Goal: Use online tool/utility: Utilize a website feature to perform a specific function

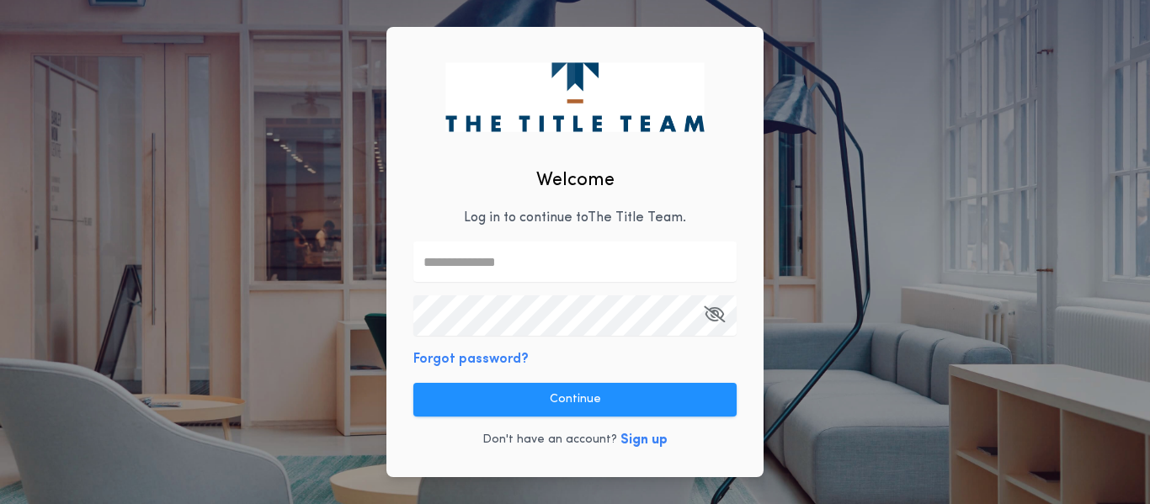
click at [645, 233] on div "Welcome Log in to continue to The Title Team . Forgot password? Continue Don't …" at bounding box center [574, 252] width 377 height 451
click at [618, 260] on input "text" at bounding box center [574, 262] width 323 height 40
type input "**********"
click at [705, 314] on icon "button" at bounding box center [714, 314] width 21 height 1
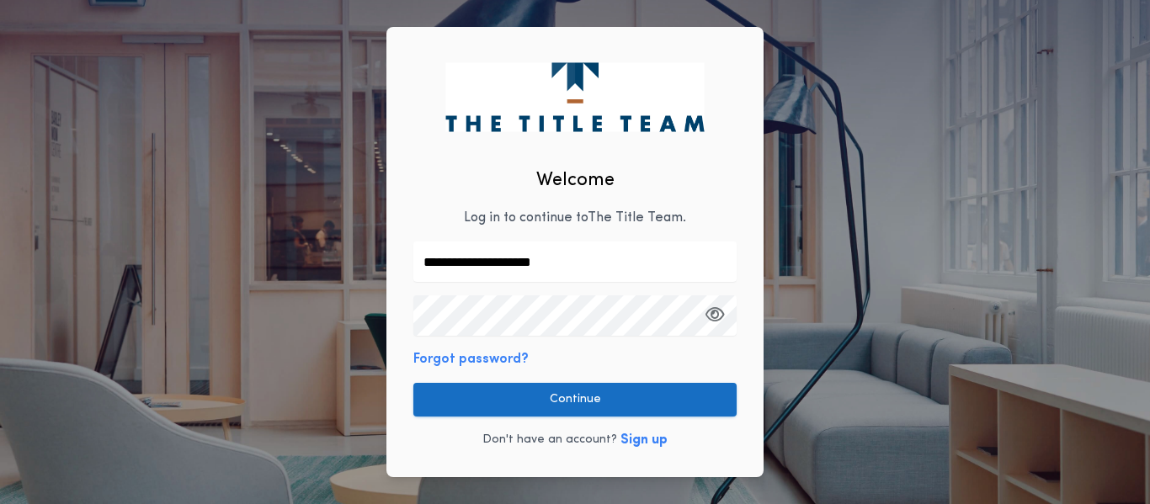
click at [611, 412] on button "Continue" at bounding box center [574, 400] width 323 height 34
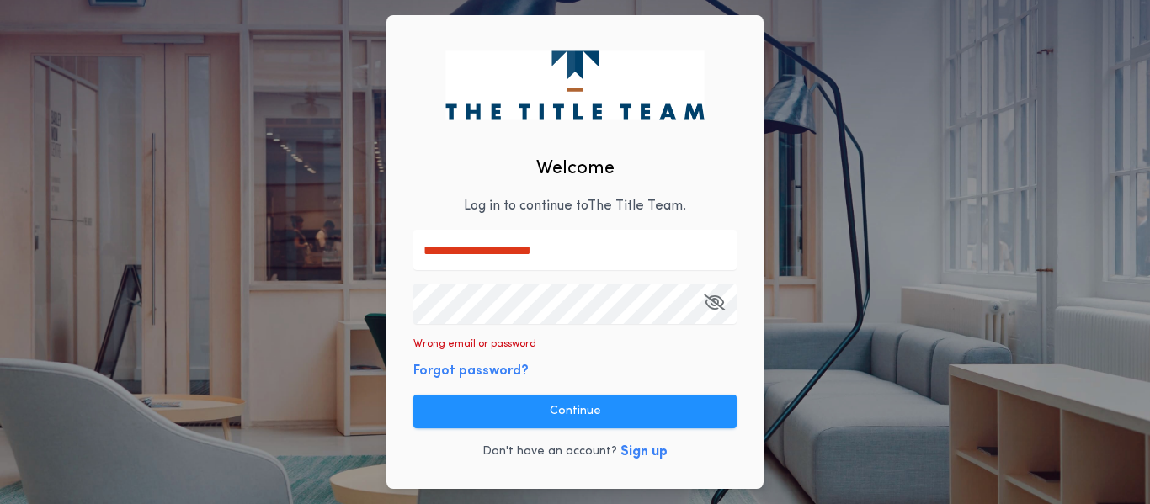
click at [189, 274] on div "**********" at bounding box center [575, 252] width 1150 height 504
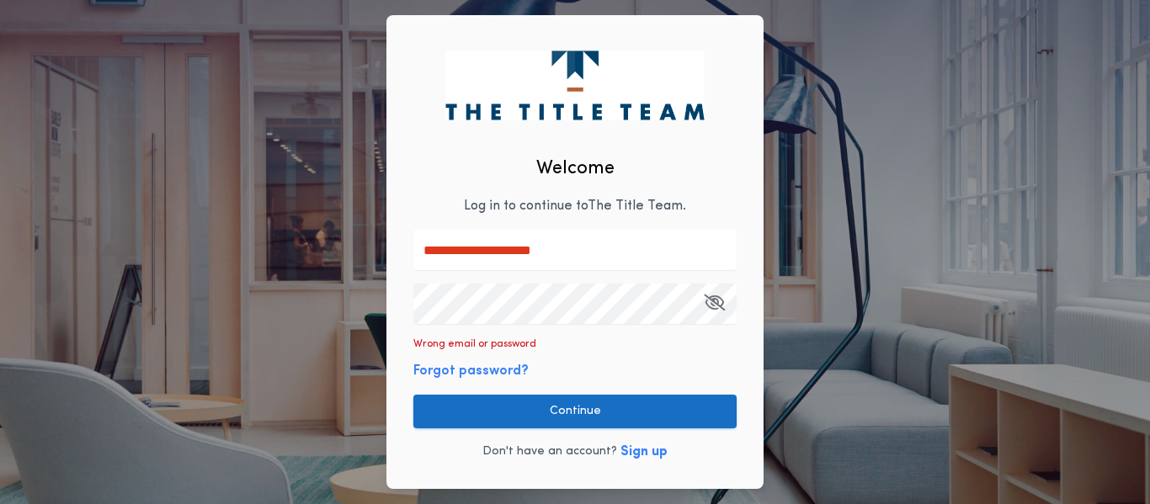
click at [564, 417] on button "Continue" at bounding box center [574, 412] width 323 height 34
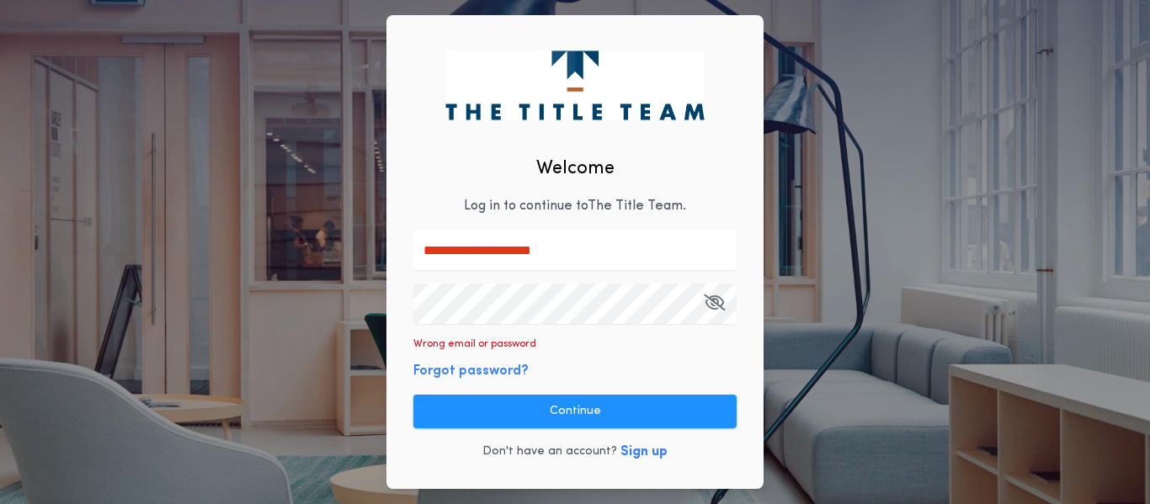
click at [714, 302] on icon "button" at bounding box center [714, 302] width 21 height 1
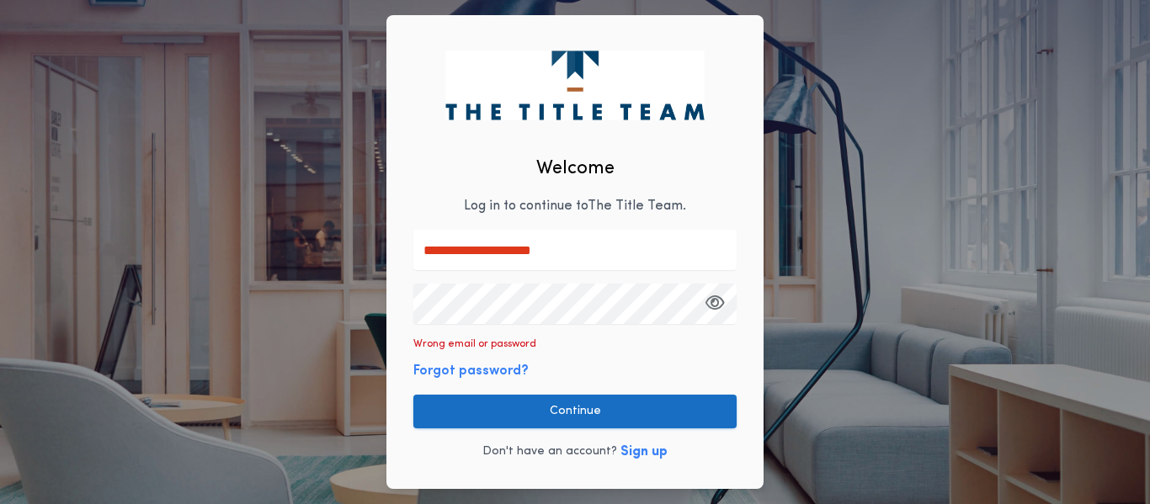
click at [640, 423] on button "Continue" at bounding box center [574, 412] width 323 height 34
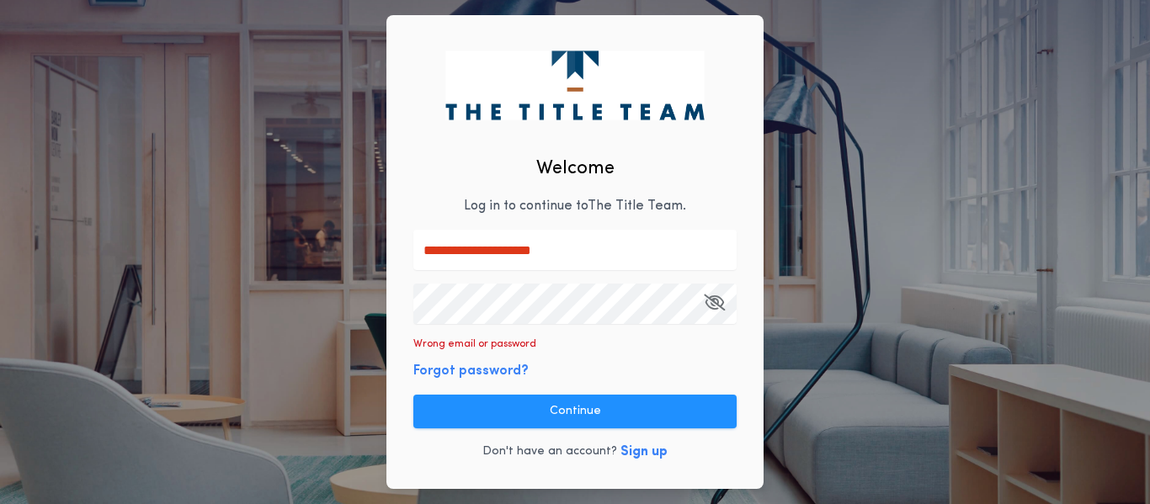
click at [722, 304] on div at bounding box center [574, 304] width 323 height 40
click at [715, 303] on icon "button" at bounding box center [714, 302] width 21 height 1
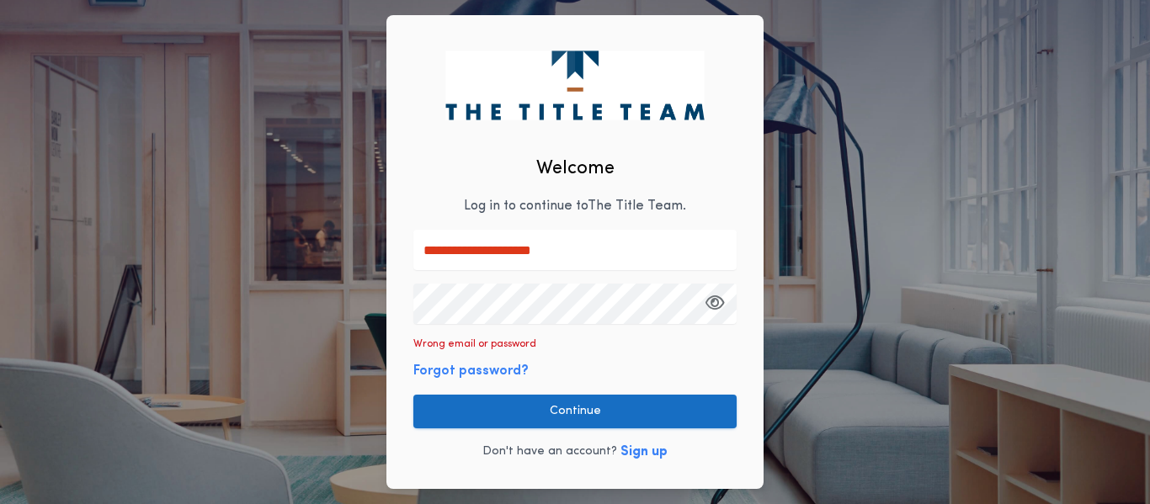
click at [663, 428] on button "Continue" at bounding box center [574, 412] width 323 height 34
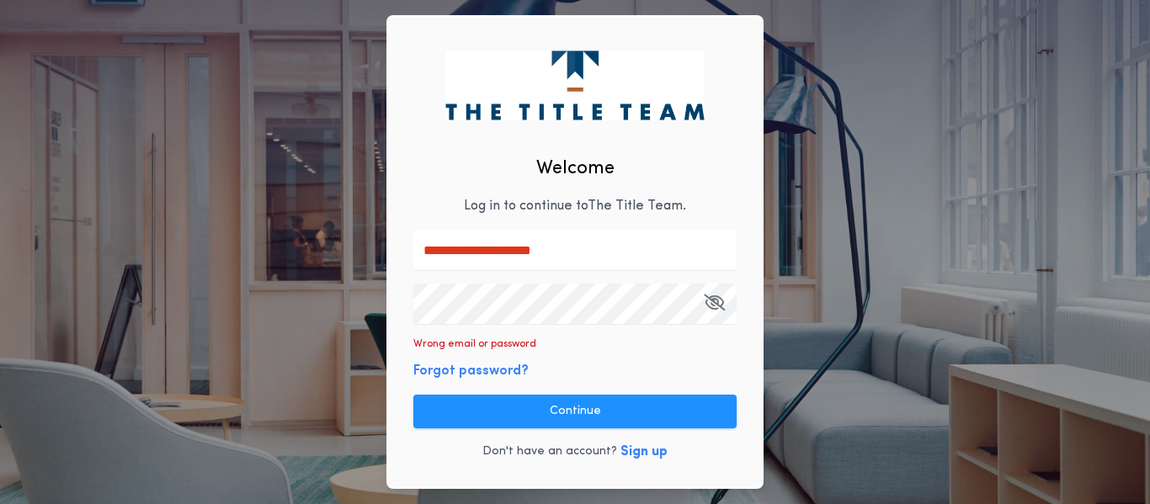
click at [479, 367] on button "Forgot password?" at bounding box center [470, 371] width 115 height 20
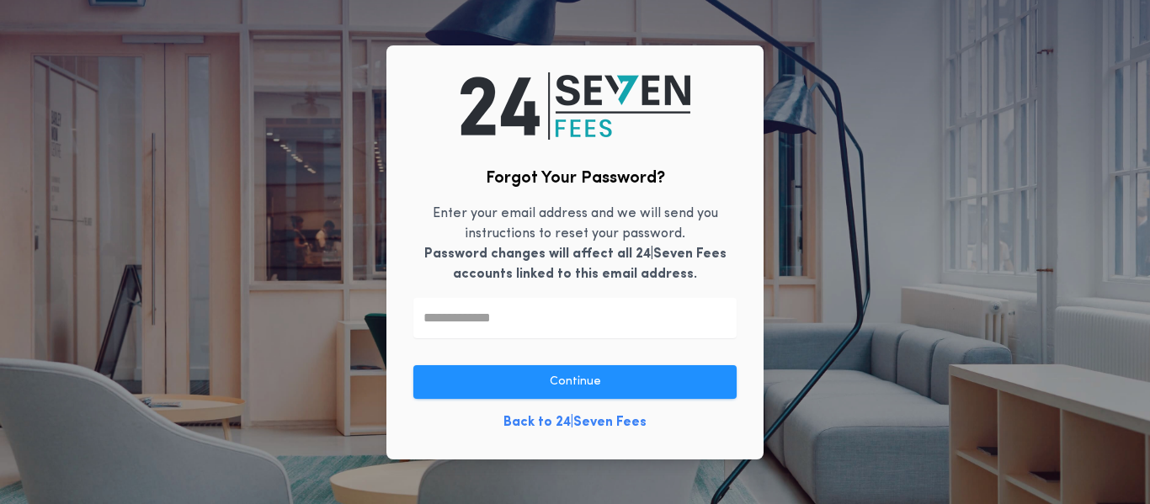
click at [533, 332] on input "text" at bounding box center [574, 318] width 323 height 40
type input "**********"
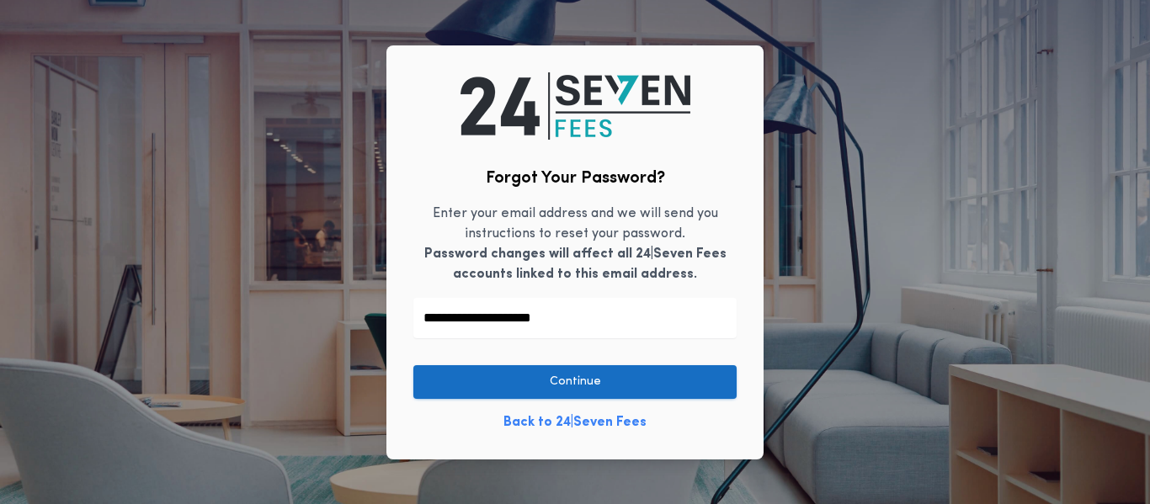
click at [494, 385] on button "Continue" at bounding box center [574, 382] width 323 height 34
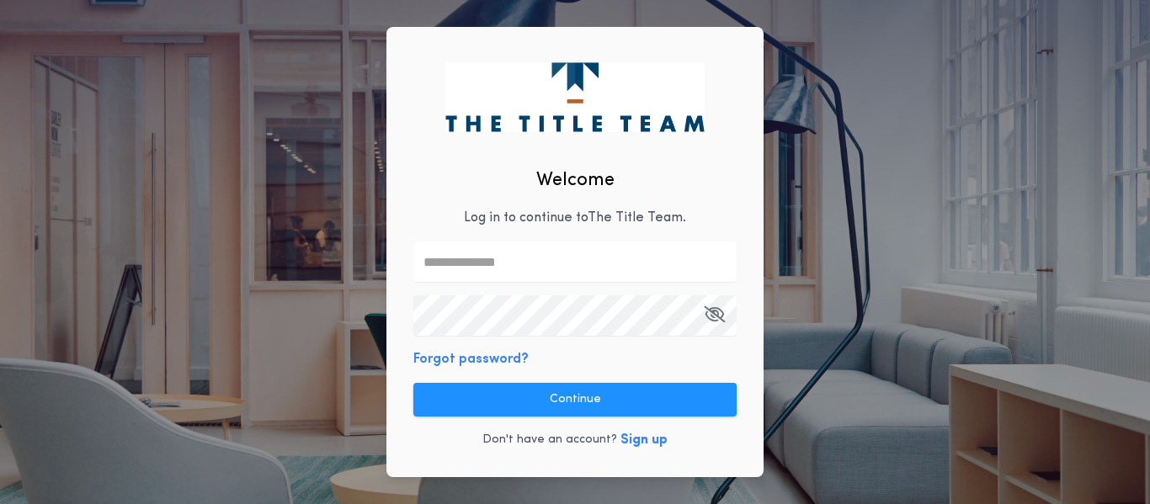
click at [517, 264] on input "text" at bounding box center [574, 262] width 323 height 40
type input "**********"
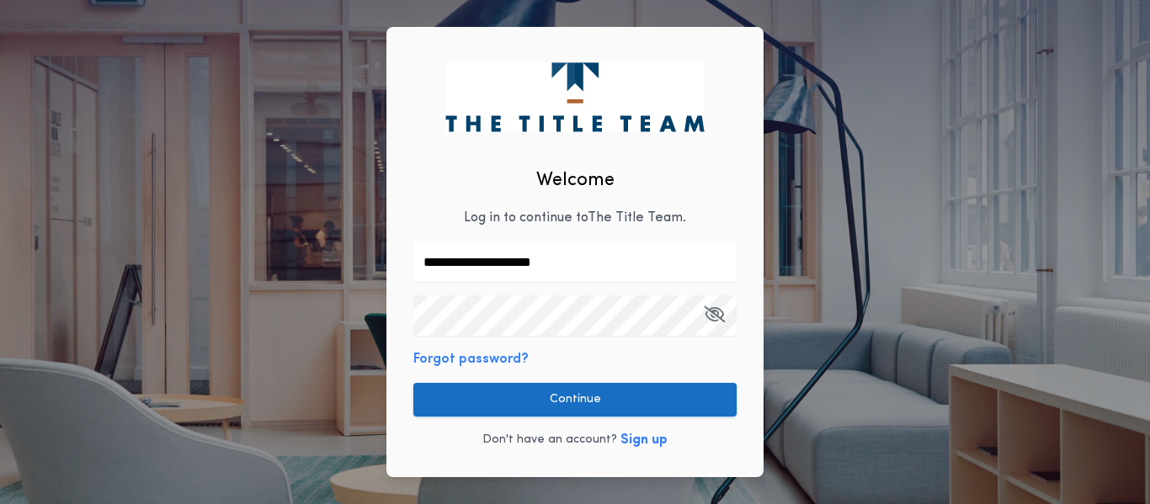
click at [591, 412] on button "Continue" at bounding box center [574, 400] width 323 height 34
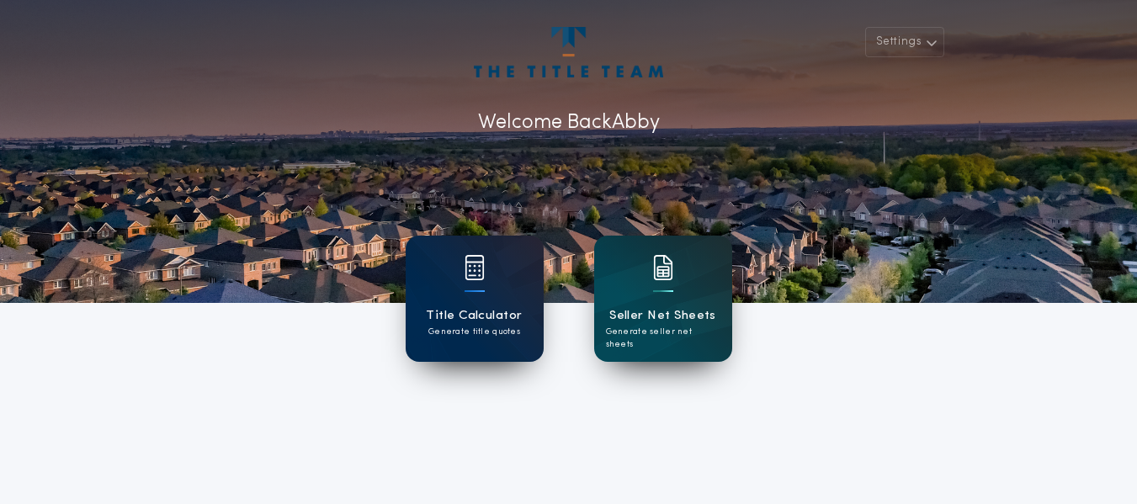
click at [437, 293] on div "Title Calculator Generate title quotes" at bounding box center [475, 299] width 138 height 126
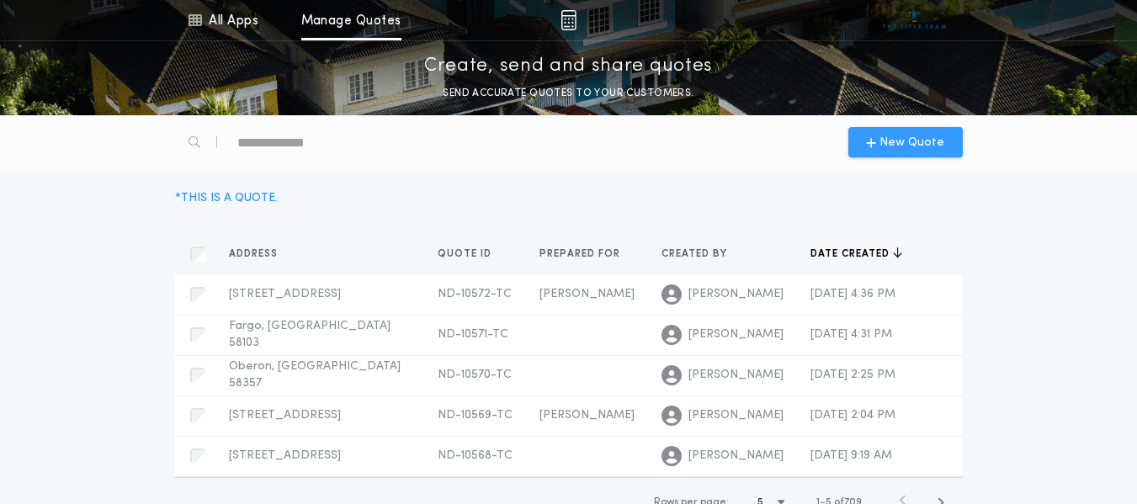
click at [906, 146] on span "New Quote" at bounding box center [912, 143] width 65 height 18
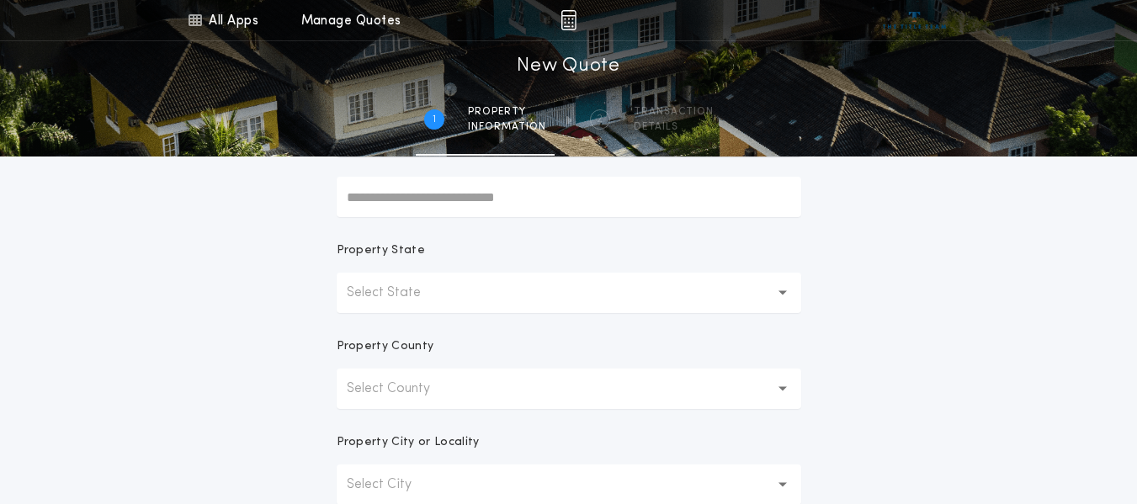
scroll to position [252, 0]
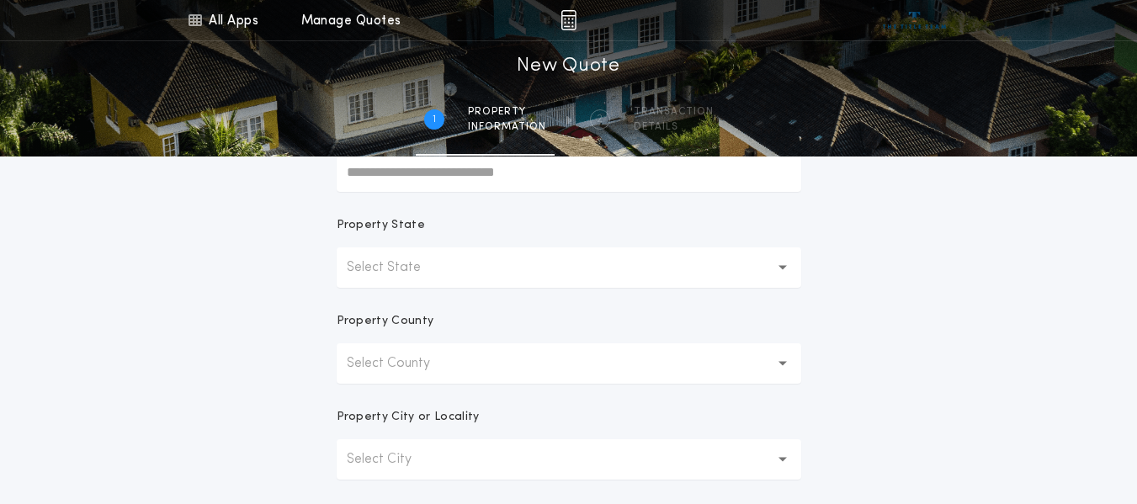
click at [424, 257] on button "Select State" at bounding box center [569, 267] width 465 height 40
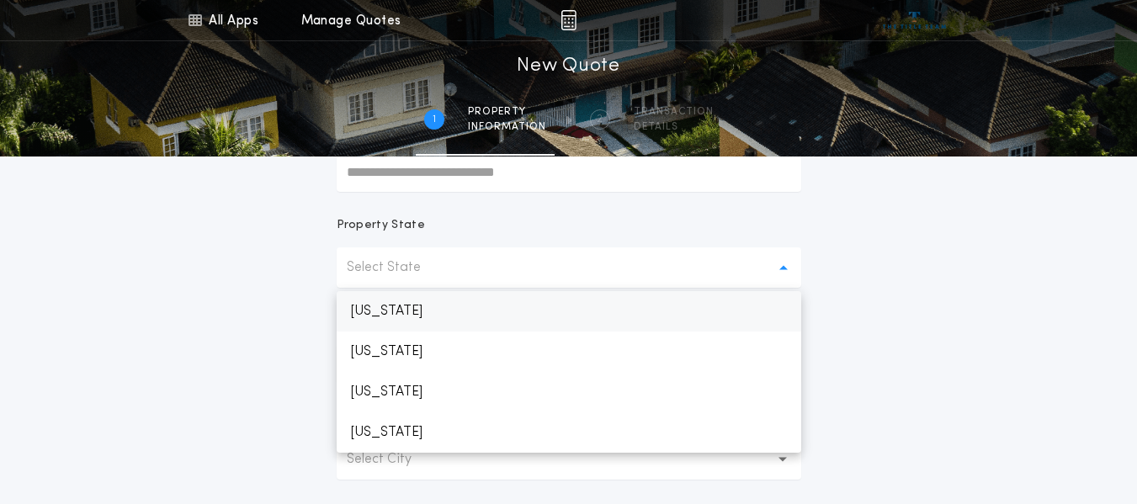
click at [420, 307] on p "Minnesota" at bounding box center [569, 311] width 465 height 40
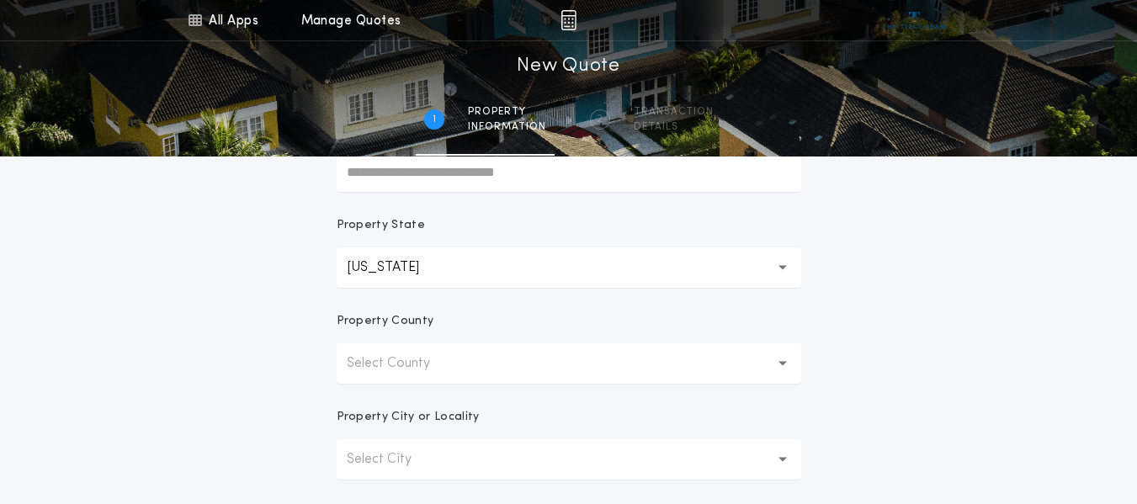
click at [459, 369] on button "Select County" at bounding box center [569, 363] width 465 height 40
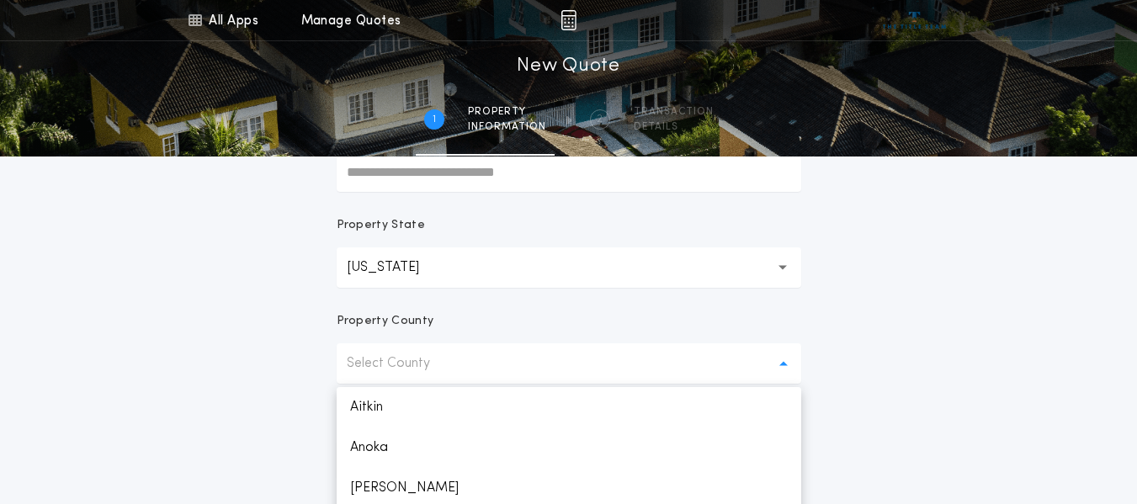
scroll to position [304, 0]
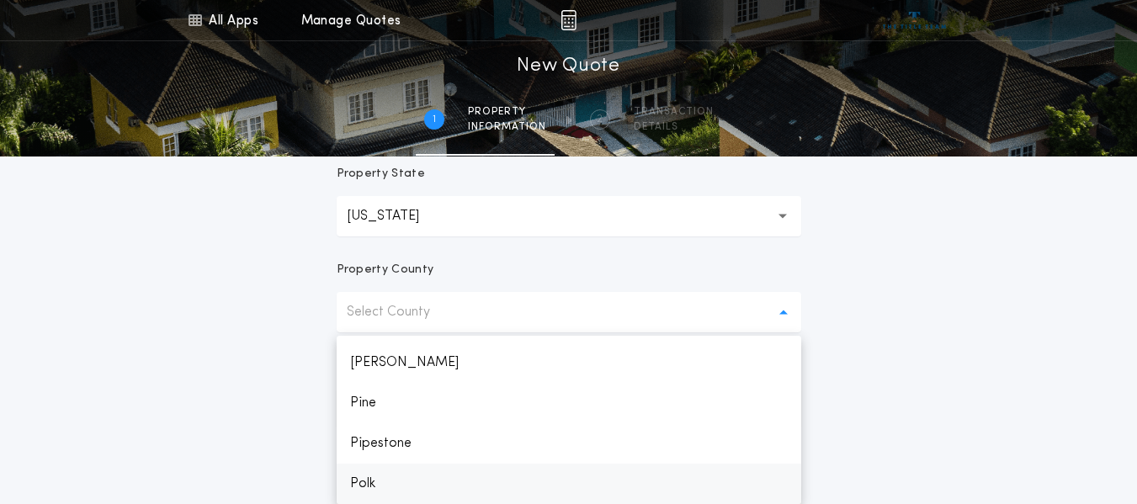
click at [385, 489] on p "Polk" at bounding box center [569, 484] width 465 height 40
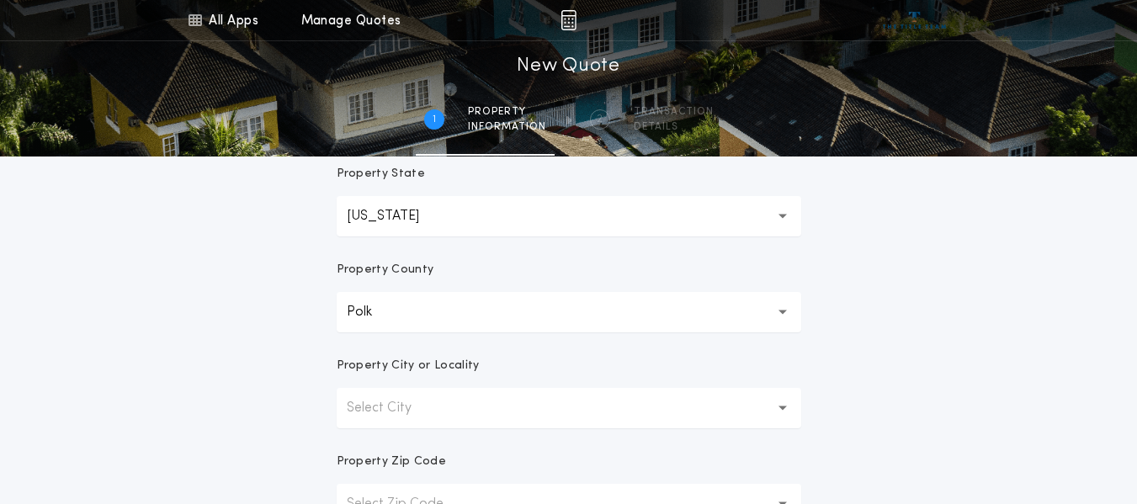
click at [457, 404] on button "Select City" at bounding box center [569, 408] width 465 height 40
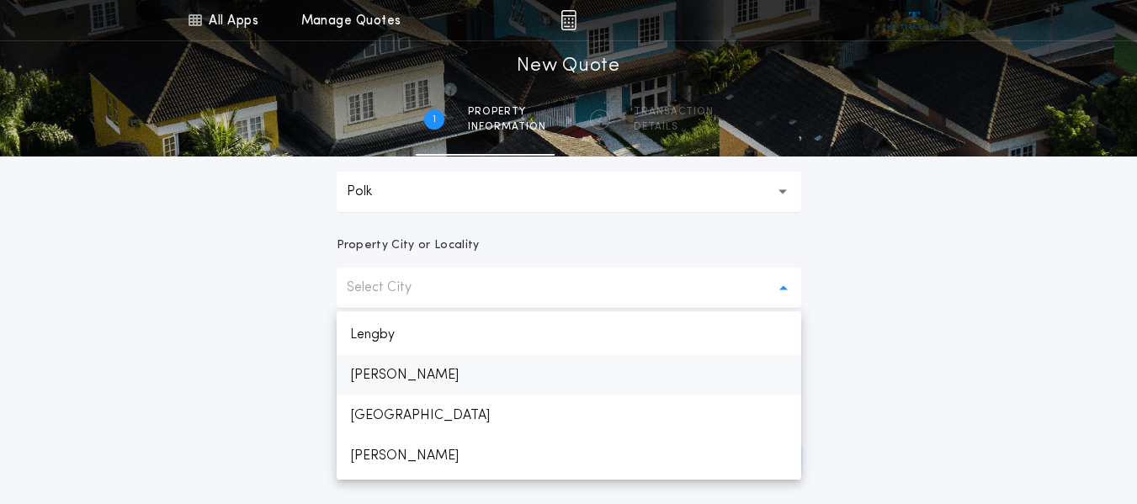
scroll to position [1175, 0]
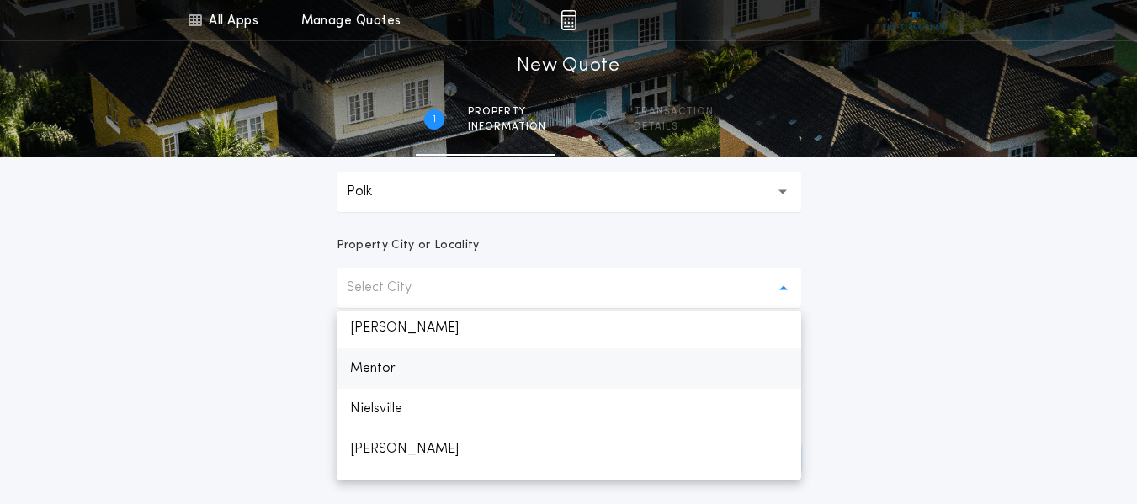
click at [396, 372] on p "Mentor" at bounding box center [569, 368] width 465 height 40
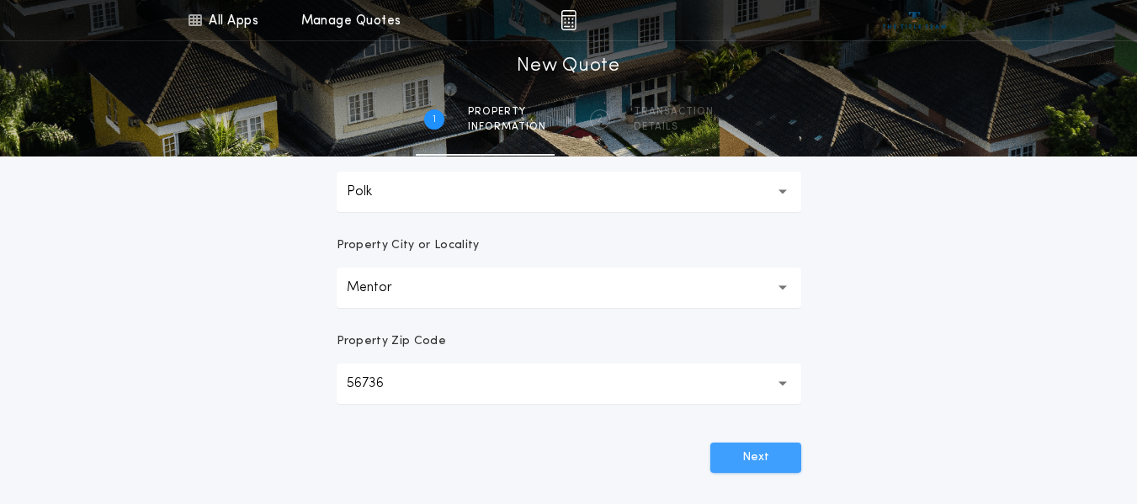
click at [778, 448] on button "Next" at bounding box center [755, 458] width 91 height 30
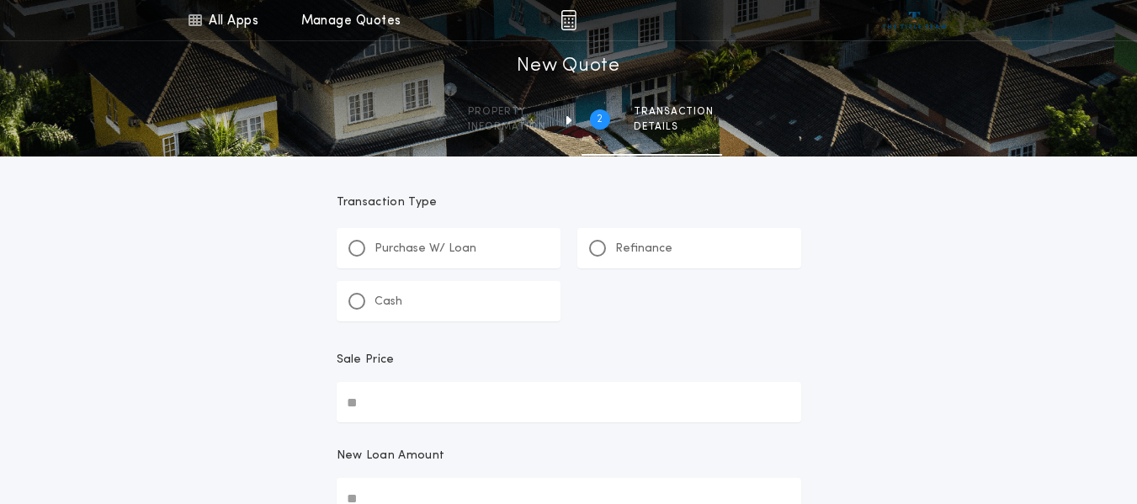
scroll to position [0, 0]
click at [450, 288] on div "Cash" at bounding box center [449, 304] width 224 height 40
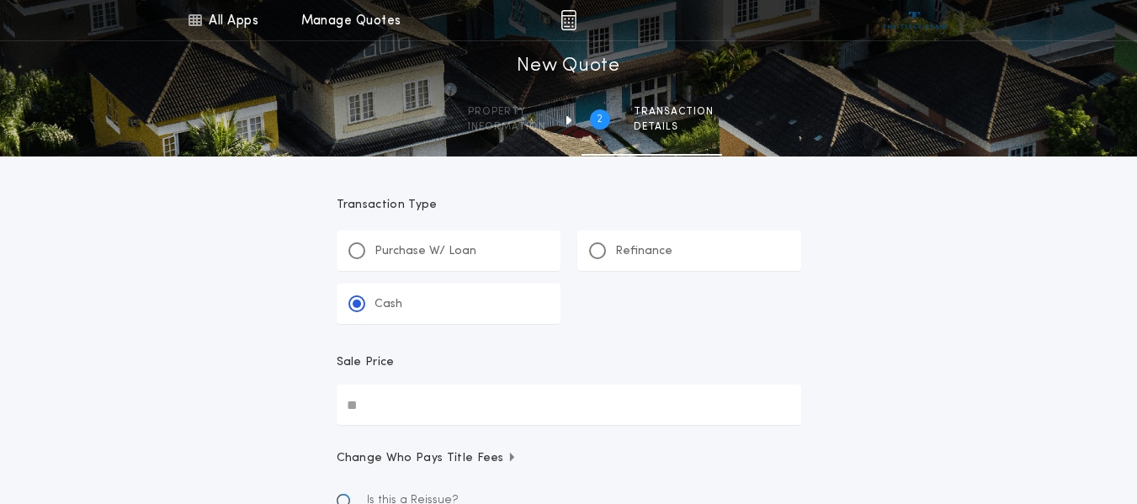
click at [507, 422] on input "Sale Price" at bounding box center [569, 405] width 465 height 40
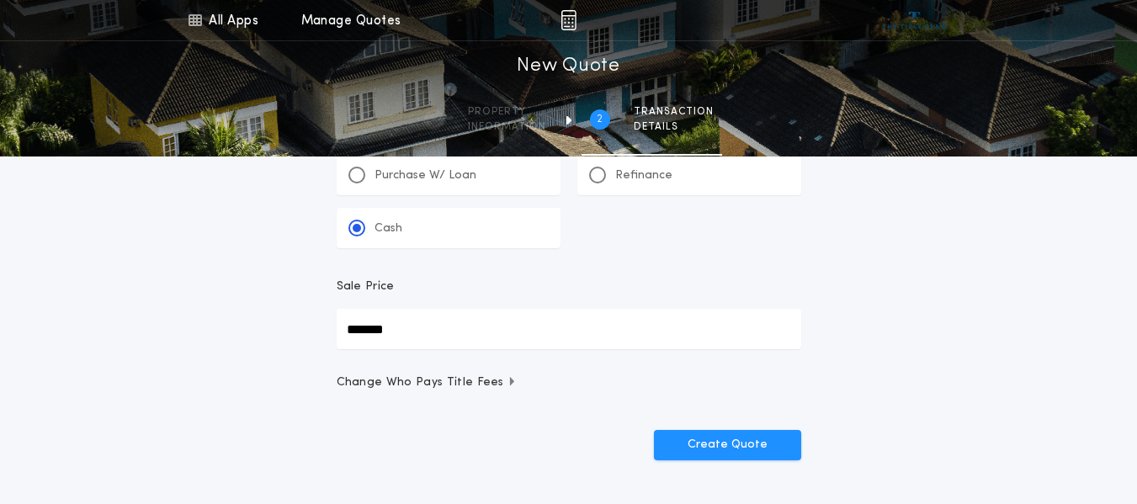
scroll to position [168, 0]
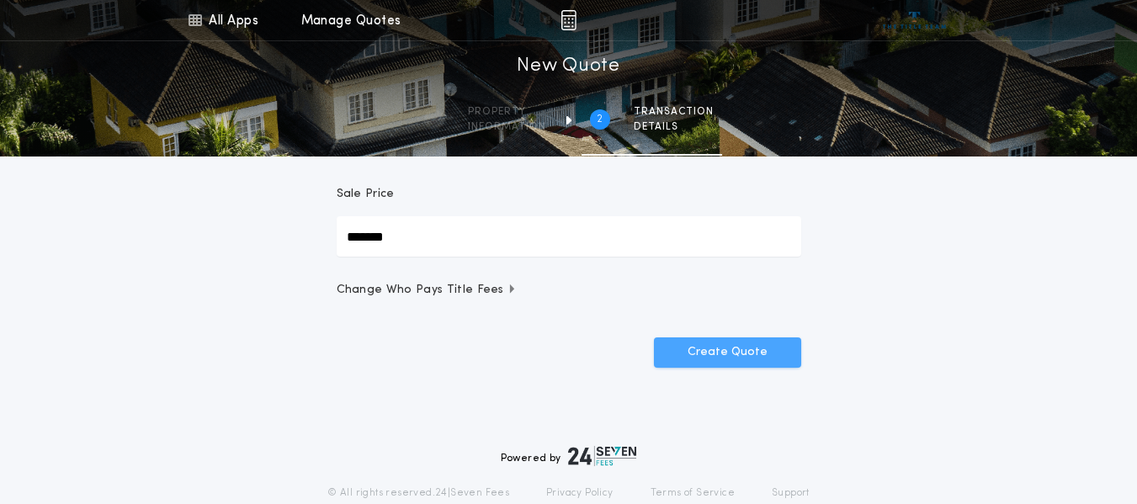
type input "*******"
click at [748, 375] on div "Transaction Type **** Purchase W/ Loan Refinance Cash Sale Price ******* Change…" at bounding box center [568, 210] width 505 height 444
click at [755, 353] on button "Create Quote" at bounding box center [727, 353] width 147 height 30
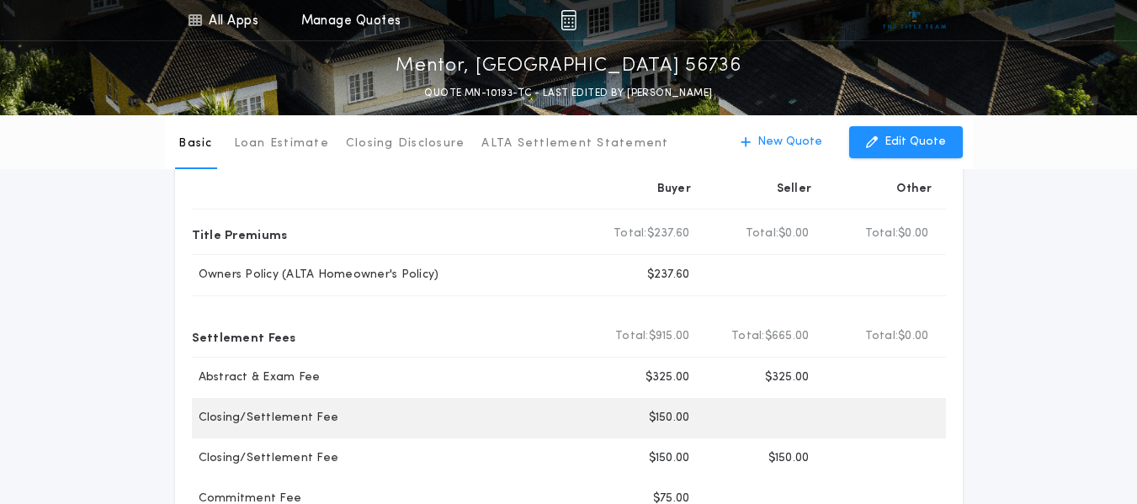
scroll to position [84, 0]
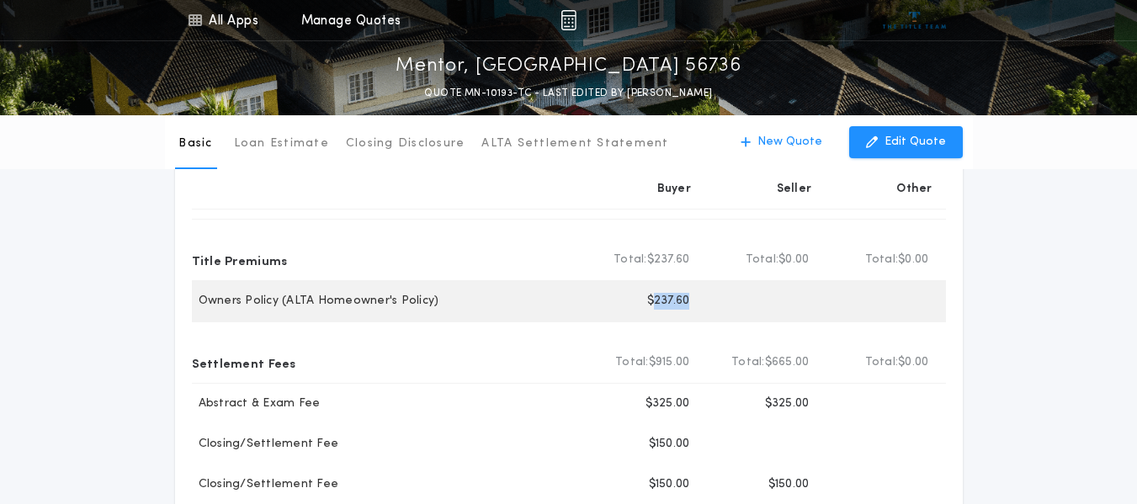
drag, startPoint x: 676, startPoint y: 306, endPoint x: 653, endPoint y: 306, distance: 22.7
click at [653, 306] on div "Buyer $237.60" at bounding box center [643, 301] width 120 height 40
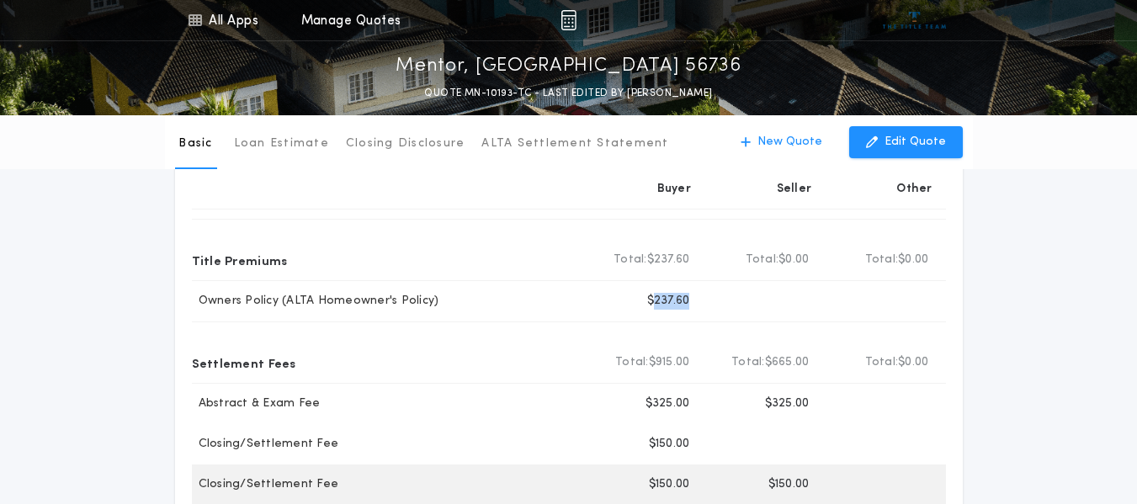
copy p "237.60"
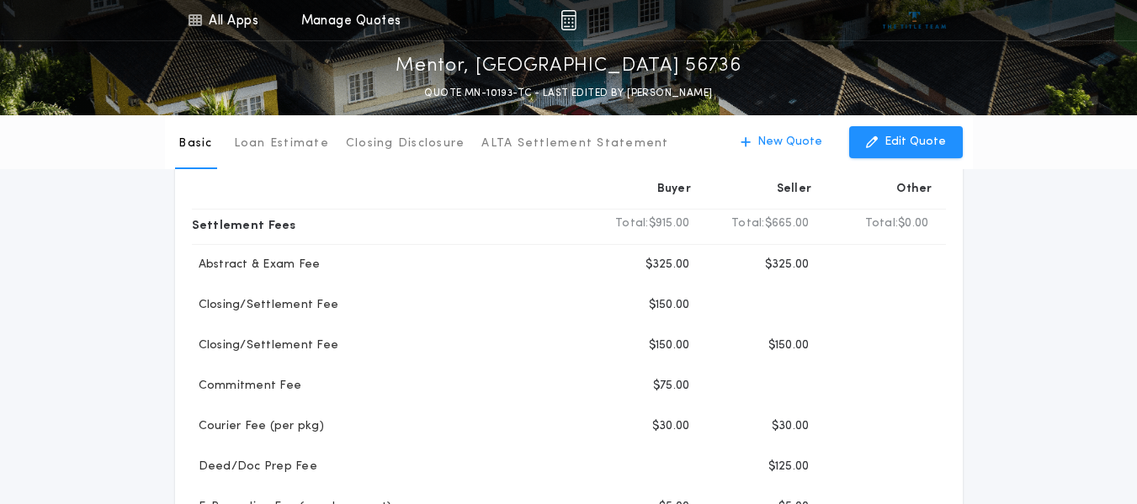
scroll to position [252, 0]
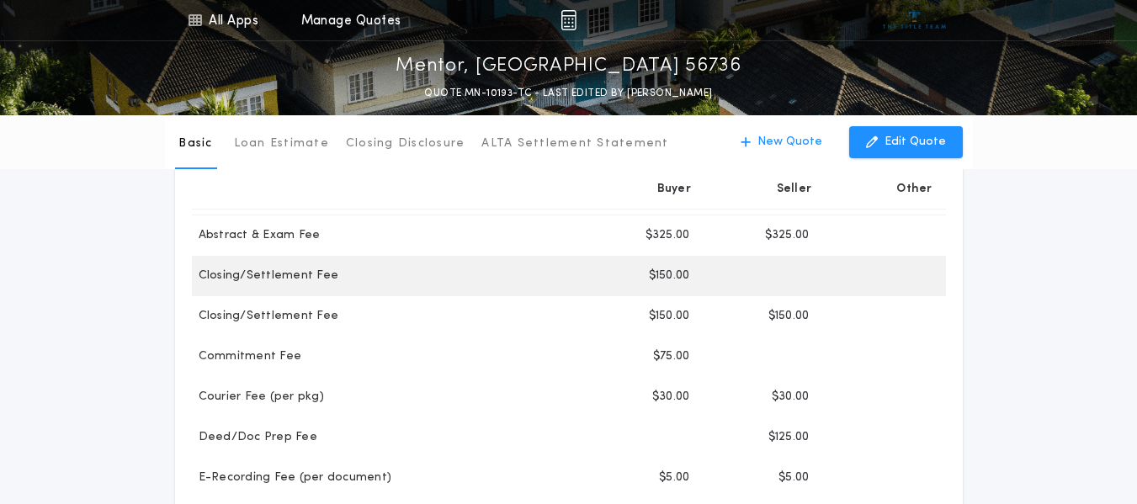
click at [678, 275] on p "$150.00" at bounding box center [669, 276] width 41 height 17
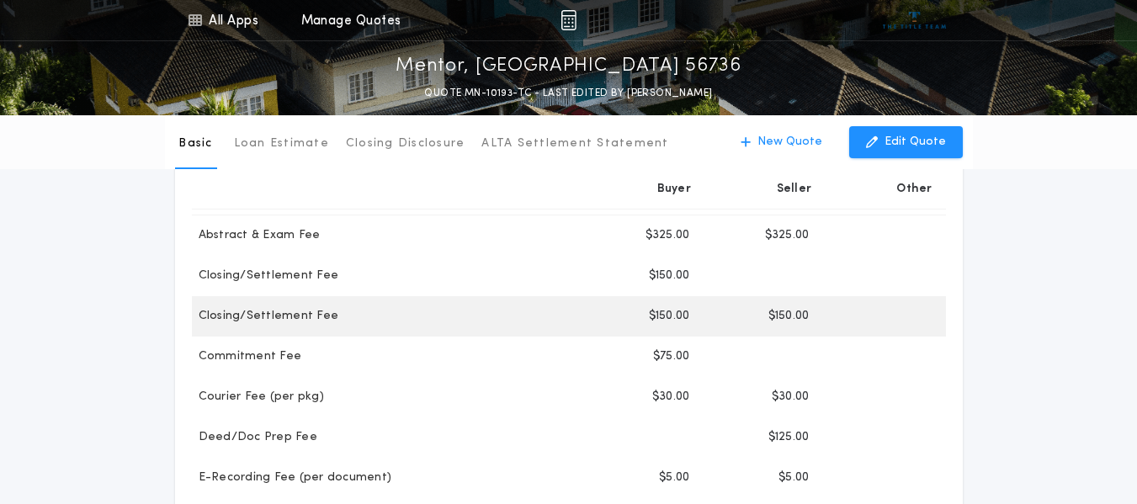
click at [662, 306] on div "Buyer $150.00" at bounding box center [643, 316] width 120 height 40
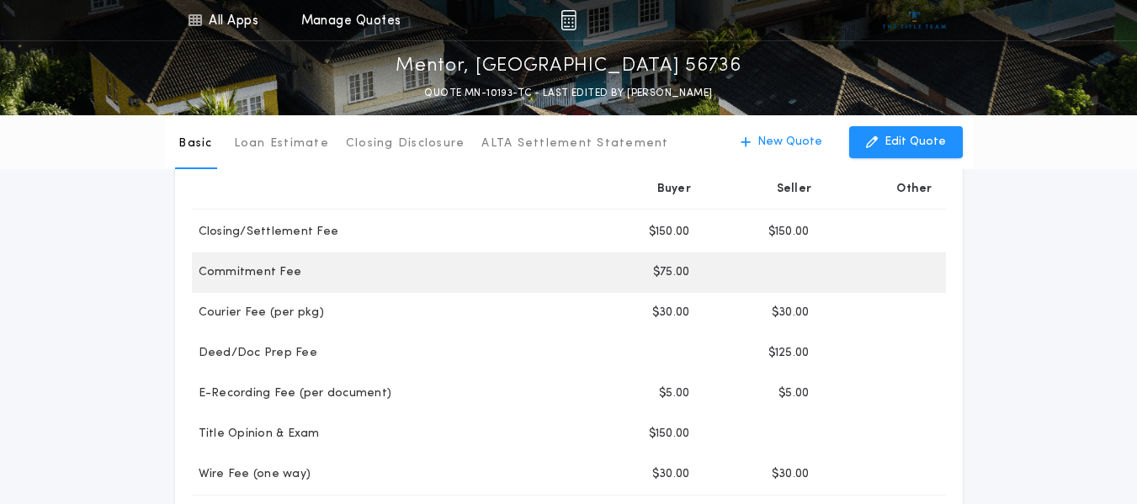
click at [629, 278] on div "Buyer $75.00" at bounding box center [643, 272] width 120 height 40
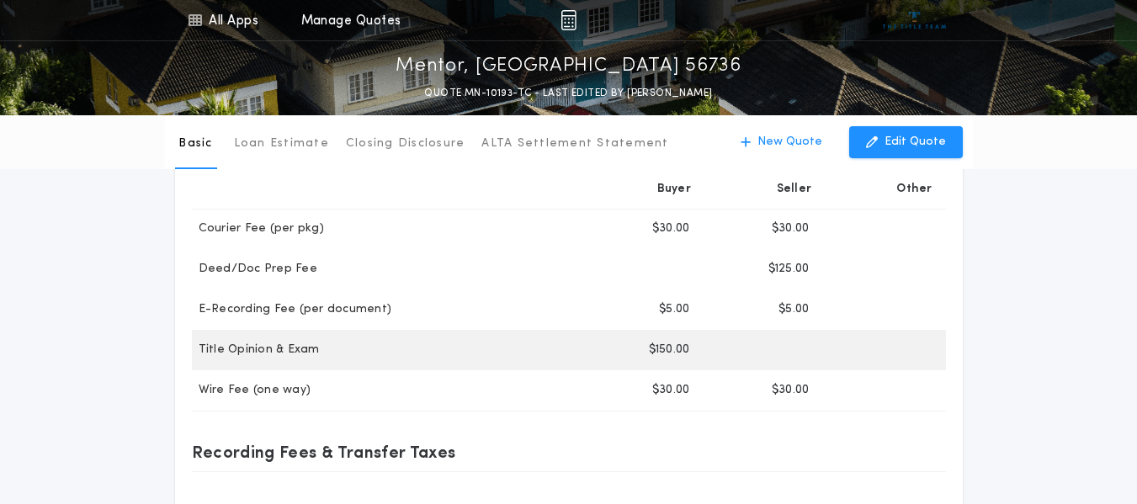
click at [633, 340] on div "Buyer $150.00" at bounding box center [643, 350] width 120 height 40
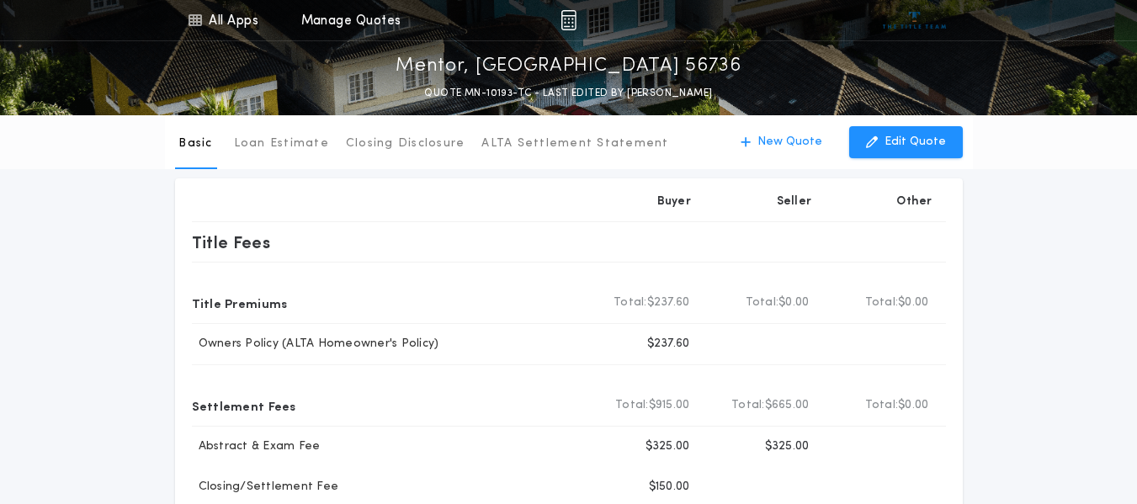
scroll to position [0, 0]
